Goal: Information Seeking & Learning: Learn about a topic

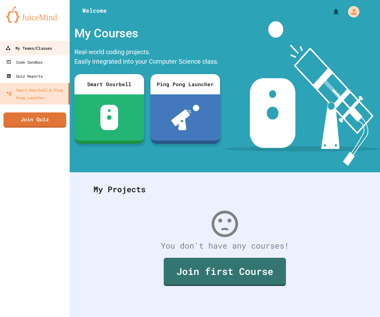
click at [55, 47] on link "My Teams/Classes" at bounding box center [35, 48] width 72 height 14
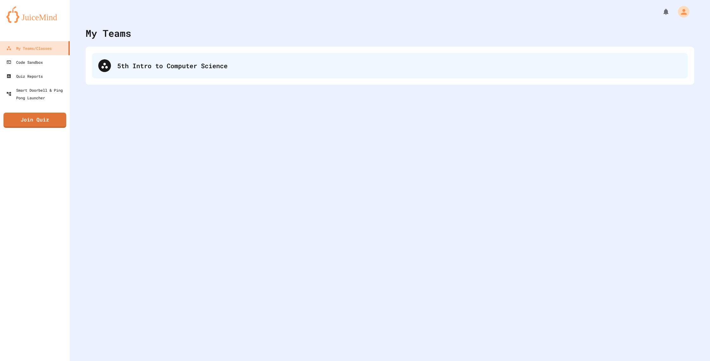
click at [262, 55] on div "5th Intro to Computer Science" at bounding box center [390, 65] width 596 height 25
click at [262, 59] on div "5th Intro to Computer Science" at bounding box center [390, 65] width 596 height 25
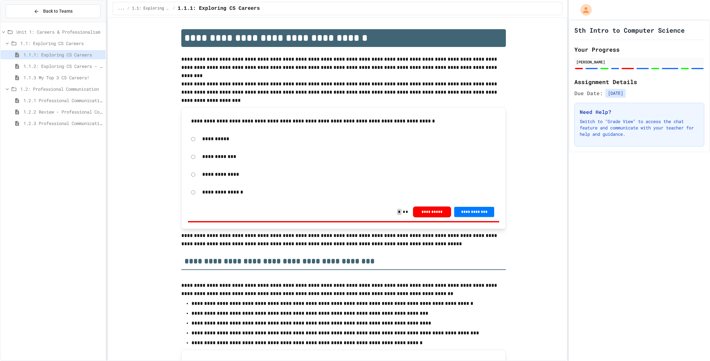
click at [34, 69] on span "1.1.2: Exploring CS Careers - Review" at bounding box center [63, 66] width 80 height 7
